Goal: Check status: Check status

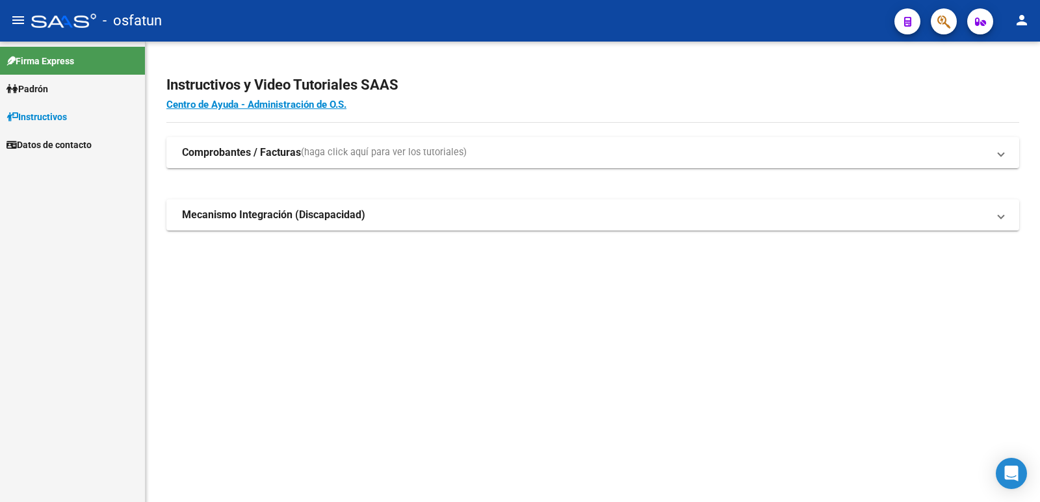
click at [77, 95] on link "Padrón" at bounding box center [72, 89] width 145 height 28
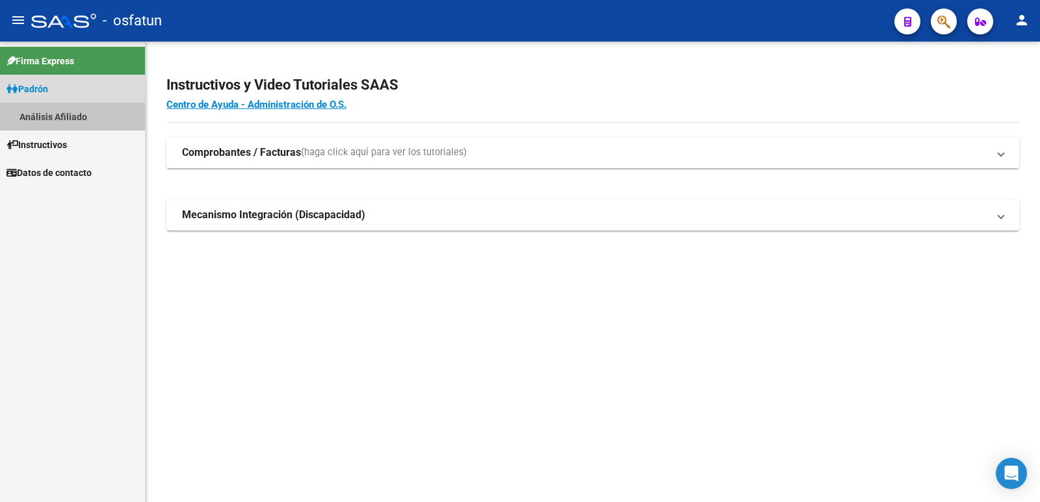
click at [19, 107] on link "Análisis Afiliado" at bounding box center [72, 117] width 145 height 28
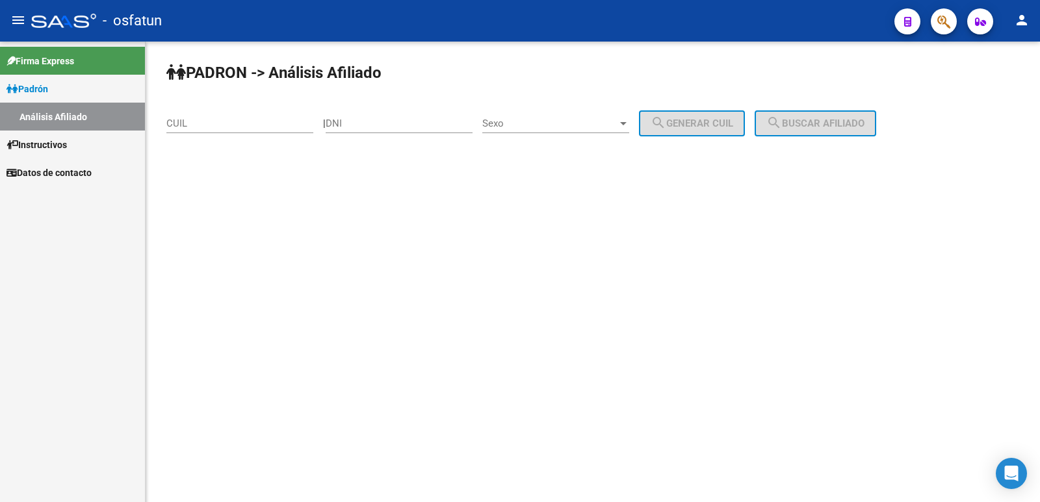
click at [421, 113] on div "DNI" at bounding box center [399, 119] width 147 height 28
type input "26278482"
click at [605, 122] on span "Sexo" at bounding box center [549, 124] width 135 height 12
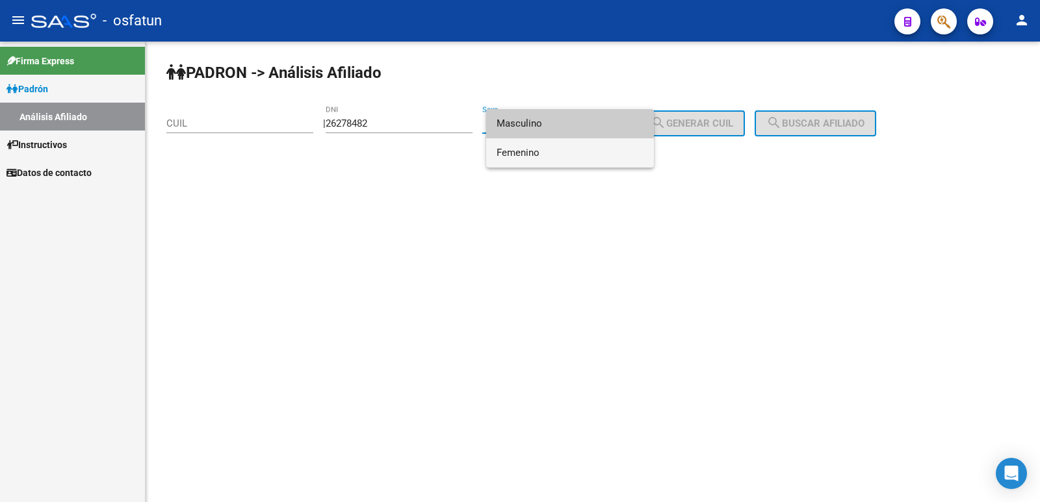
click at [565, 155] on span "Femenino" at bounding box center [570, 152] width 147 height 29
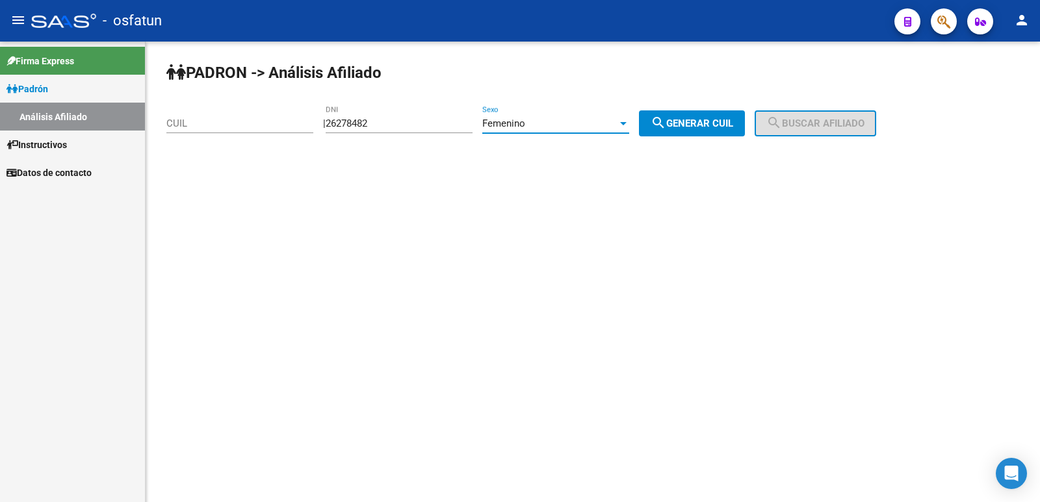
click at [558, 129] on div "Femenino" at bounding box center [549, 124] width 135 height 12
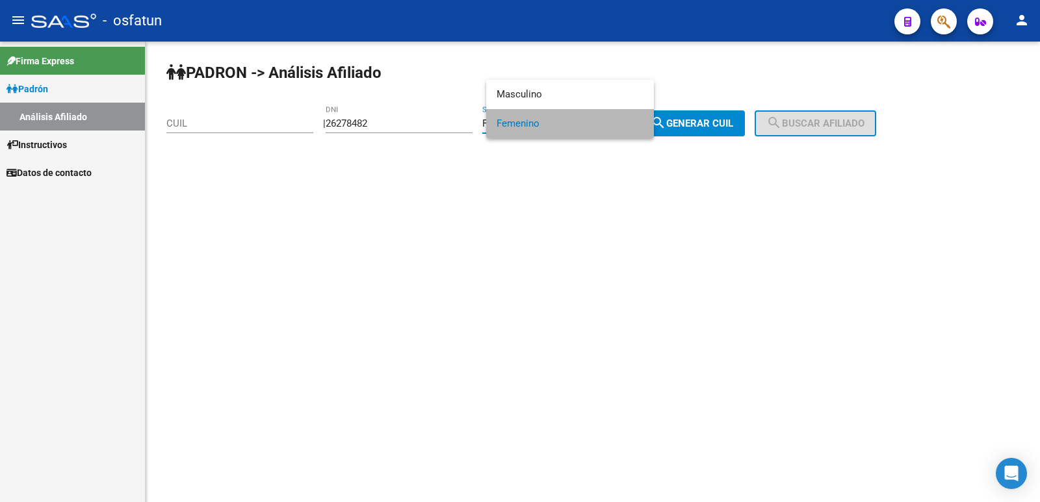
click at [558, 129] on span "Femenino" at bounding box center [570, 123] width 147 height 29
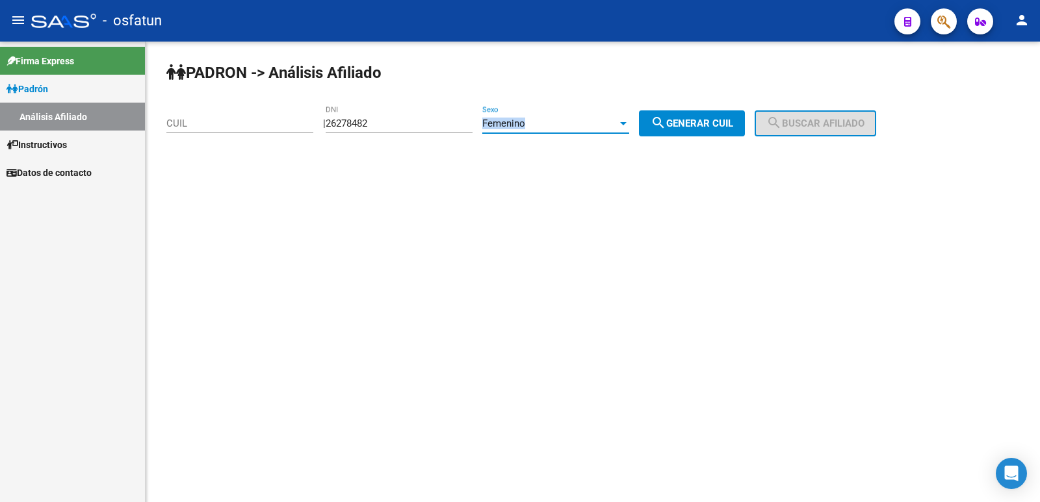
click at [558, 129] on div "Femenino" at bounding box center [549, 124] width 135 height 12
click at [666, 120] on div at bounding box center [520, 251] width 1040 height 502
click at [691, 134] on button "search Generar CUIL" at bounding box center [692, 123] width 106 height 26
type input "27-26278482-2"
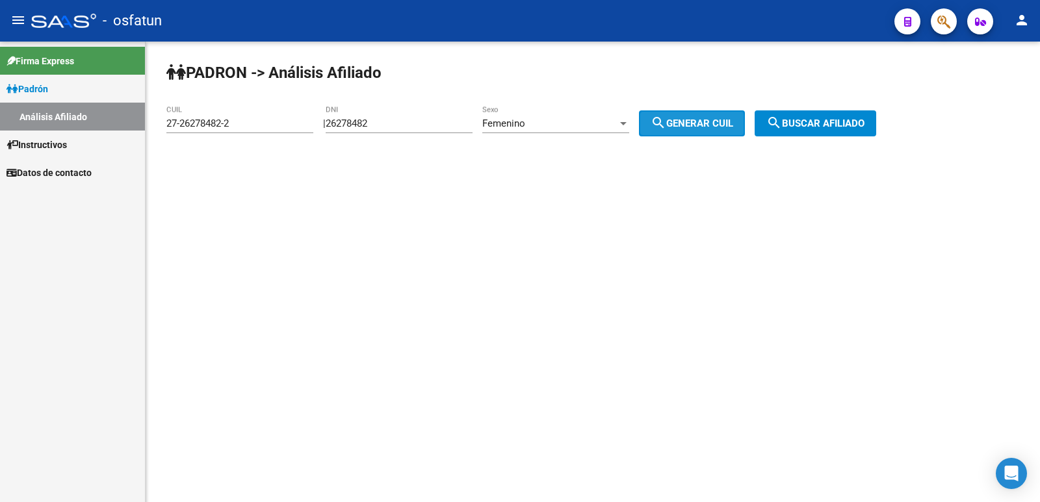
click at [724, 122] on span "search Generar CUIL" at bounding box center [692, 124] width 83 height 12
click at [821, 129] on button "search Buscar afiliado" at bounding box center [816, 123] width 122 height 26
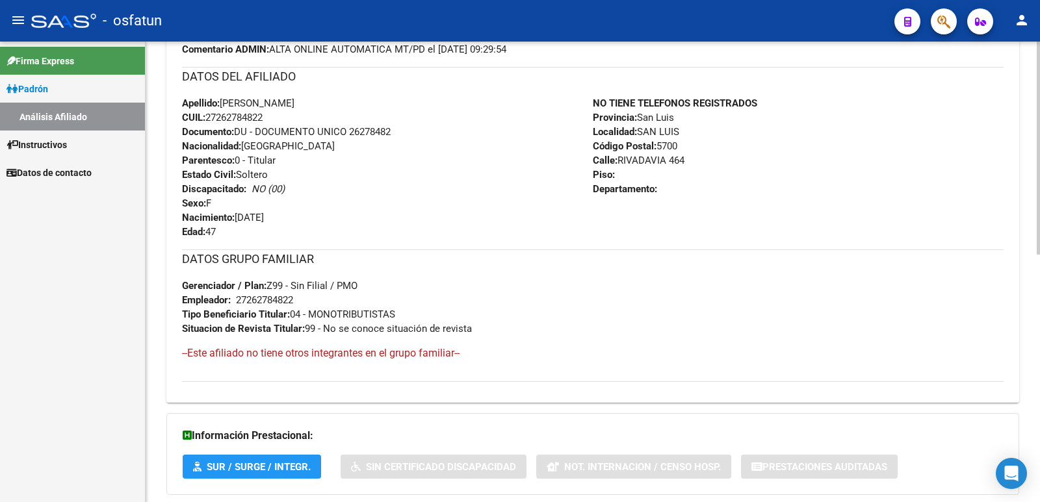
scroll to position [535, 0]
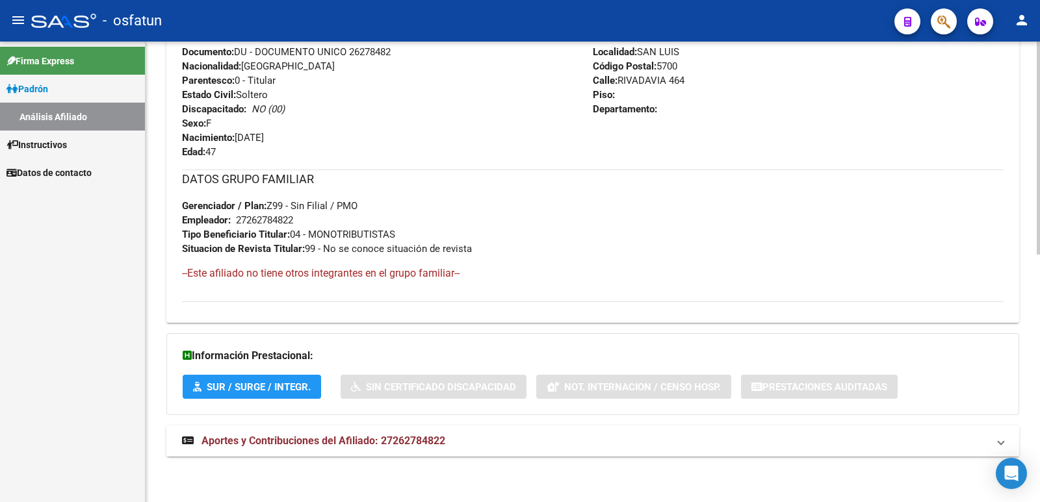
click at [365, 435] on span "Aportes y Contribuciones del Afiliado: 27262784822" at bounding box center [323, 441] width 244 height 12
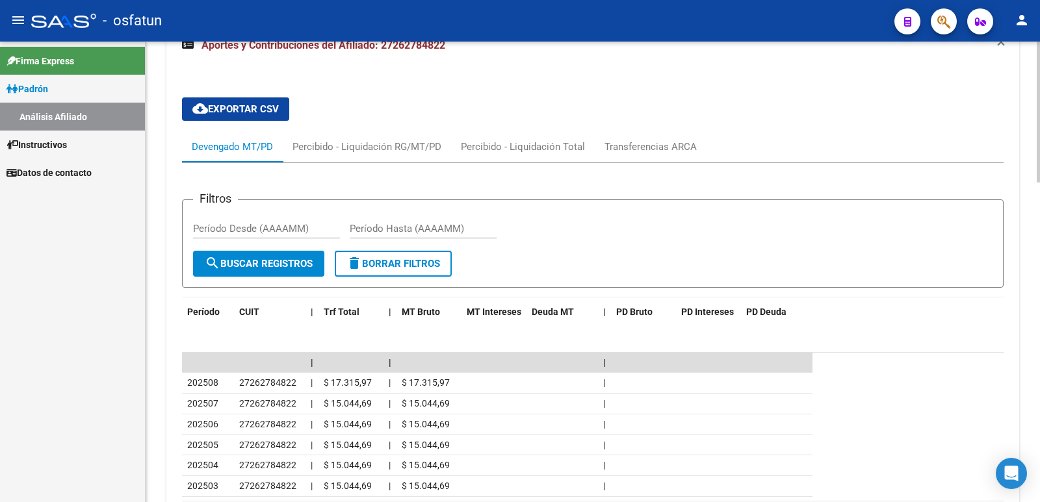
scroll to position [1001, 0]
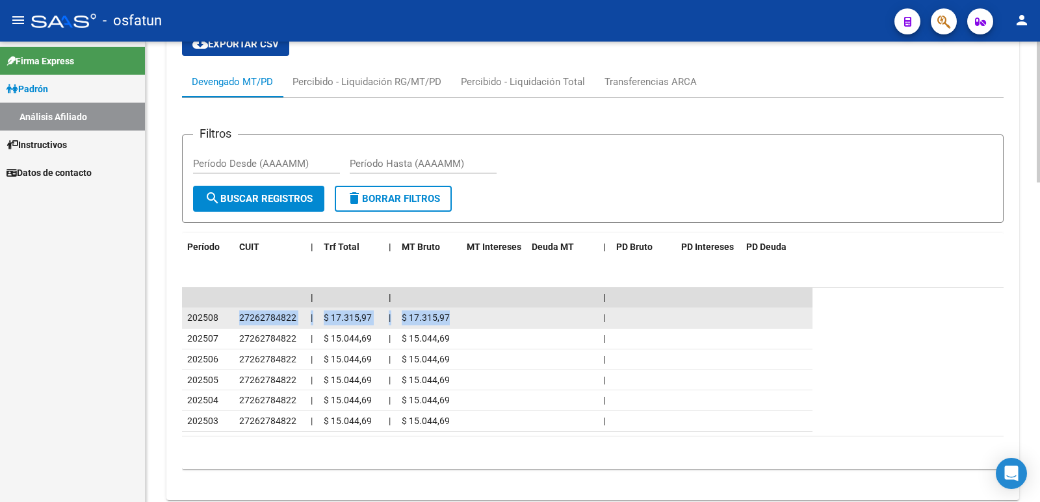
drag, startPoint x: 228, startPoint y: 317, endPoint x: 562, endPoint y: 317, distance: 333.4
click at [561, 317] on div "202508 27262784822 | $ 17.315,97 | $ 17.315,97 |" at bounding box center [497, 318] width 630 height 21
